Goal: Find specific page/section: Find specific page/section

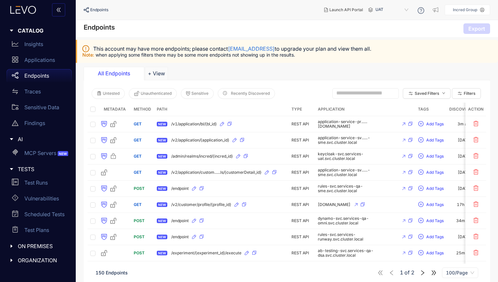
click at [27, 42] on p "Insights" at bounding box center [33, 44] width 19 height 6
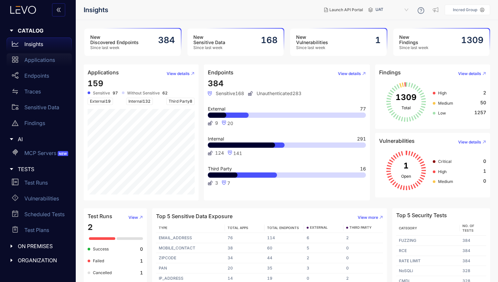
click at [40, 61] on p "Applications" at bounding box center [39, 60] width 31 height 6
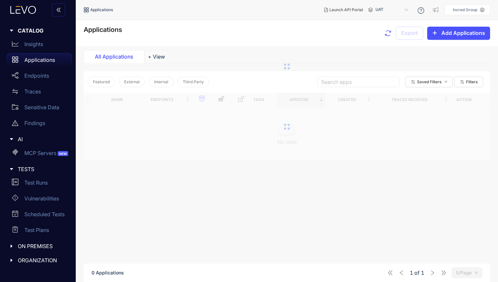
click at [40, 61] on p "Applications" at bounding box center [39, 60] width 31 height 6
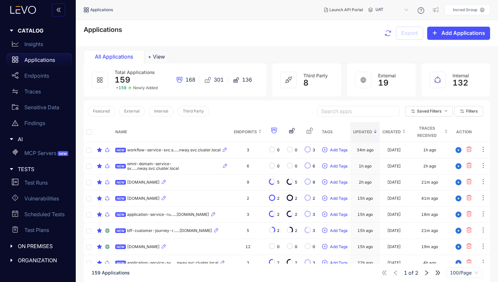
click at [343, 112] on input "search" at bounding box center [358, 111] width 74 height 10
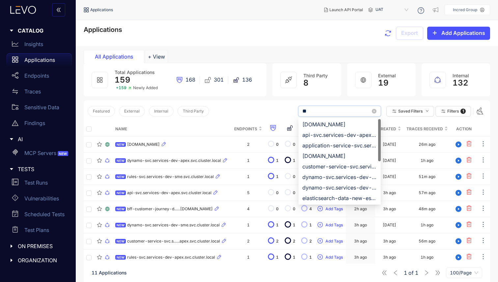
type input "*"
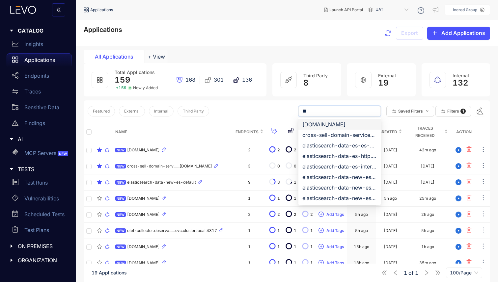
type input "**"
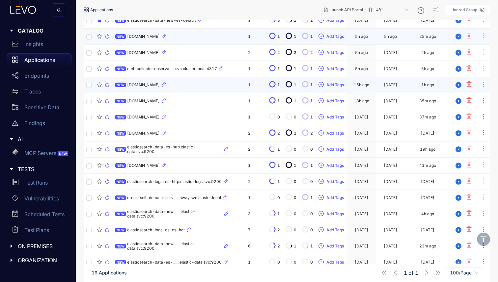
scroll to position [193, 0]
